Goal: Task Accomplishment & Management: Use online tool/utility

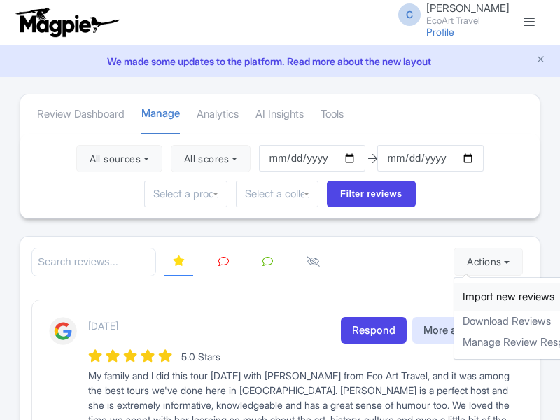
click at [473, 297] on link "Import new reviews" at bounding box center [536, 297] width 165 height 27
